Goal: Task Accomplishment & Management: Use online tool/utility

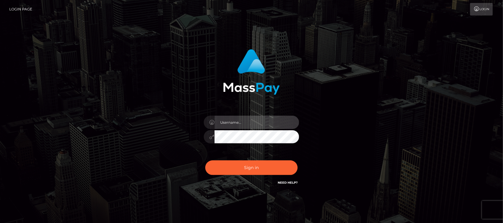
type input "hello.feetfinder"
click at [257, 124] on input "hello.feetfinder" at bounding box center [257, 122] width 85 height 13
click at [274, 117] on input "hello.feetfinder" at bounding box center [257, 122] width 85 height 13
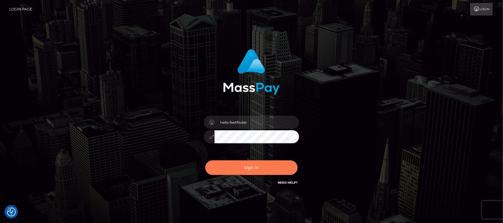
click at [283, 172] on button "Sign in" at bounding box center [251, 167] width 92 height 15
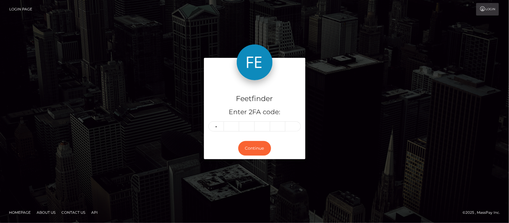
type input "0"
type input "4"
type input "8"
type input "1"
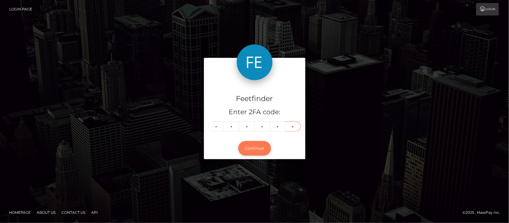
type input "0"
click at [257, 154] on button "Continue" at bounding box center [254, 148] width 33 height 15
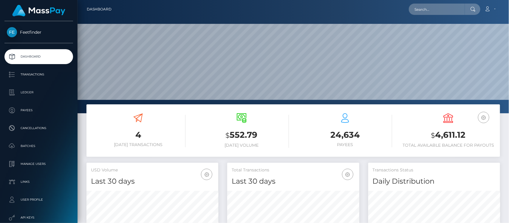
scroll to position [105, 132]
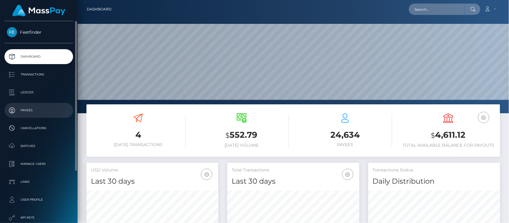
click at [24, 108] on p "Payees" at bounding box center [39, 110] width 64 height 9
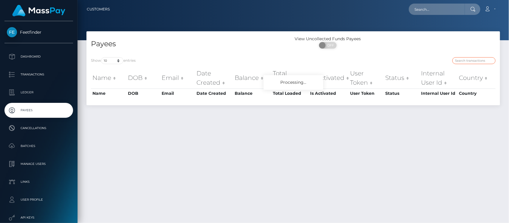
click at [473, 60] on input "search" at bounding box center [473, 60] width 43 height 7
paste input "179f2bbc-2cbf-11f0-9652-02c4b4fc7cc9"
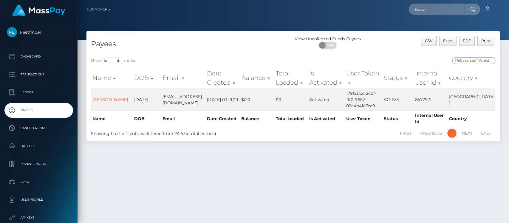
click at [468, 60] on input "179f2bbc-2cbf-11f0-9652-02c4b4fc7cc9" at bounding box center [473, 60] width 43 height 7
paste input "eccb7d31-5fec-11f0-b1fb-02a8c2768cb"
click at [468, 60] on input "eccb7d31-5fec-11f0-b1fb-02a8c2768cb9" at bounding box center [473, 60] width 43 height 7
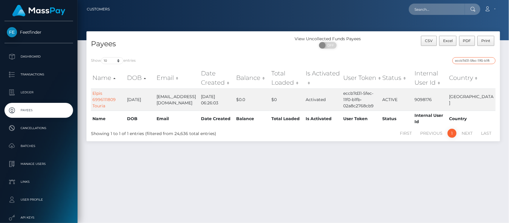
click at [472, 59] on input "eccb7d31-5fec-11f0-b1fb-02a8c2768cb9" at bounding box center [473, 60] width 43 height 7
paste input "6f6252c2-7490-11f0-9703-0266f44cc27"
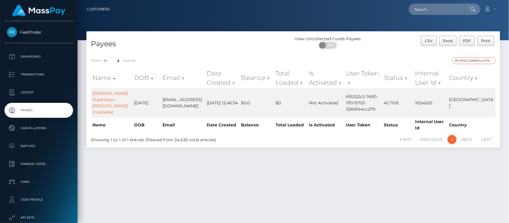
type input "6f6252c2-7490-11f0-9703-0266f44cc279"
